Goal: Task Accomplishment & Management: Manage account settings

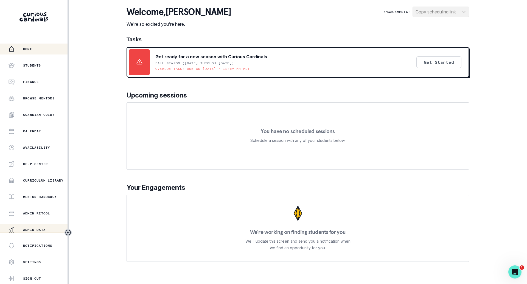
click at [42, 227] on div "Admin Data" at bounding box center [37, 230] width 59 height 7
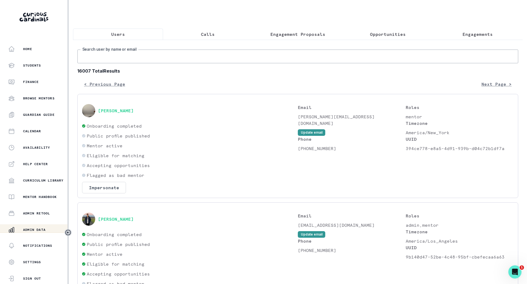
click at [143, 63] on input "Search user by name or email" at bounding box center [297, 57] width 441 height 14
type input "[PERSON_NAME]"
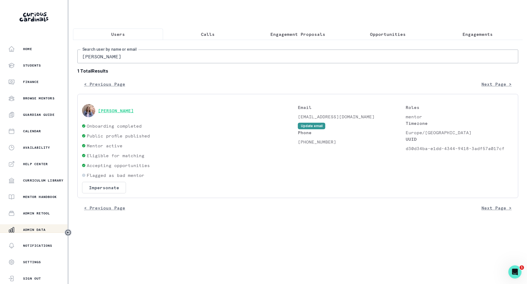
click at [115, 114] on button "[PERSON_NAME]" at bounding box center [116, 110] width 36 height 5
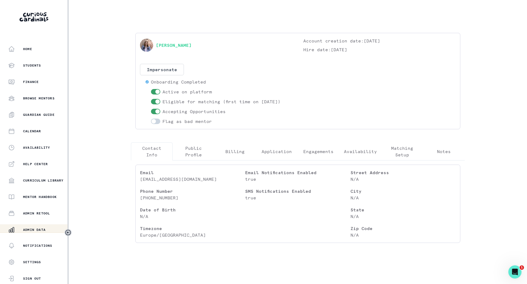
click at [158, 90] on span at bounding box center [157, 92] width 4 height 4
click at [151, 89] on input "checkbox" at bounding box center [151, 89] width 0 height 0
checkbox input "false"
click at [158, 100] on span at bounding box center [157, 102] width 4 height 4
click at [151, 99] on input "checkbox" at bounding box center [151, 99] width 0 height 0
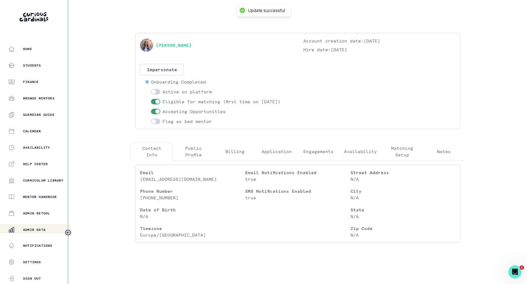
checkbox input "false"
click at [159, 113] on span at bounding box center [155, 111] width 9 height 5
click at [151, 109] on input "checkbox" at bounding box center [151, 109] width 0 height 0
checkbox input "false"
click at [318, 155] on p "Engagements" at bounding box center [318, 151] width 30 height 7
